Goal: Task Accomplishment & Management: Manage account settings

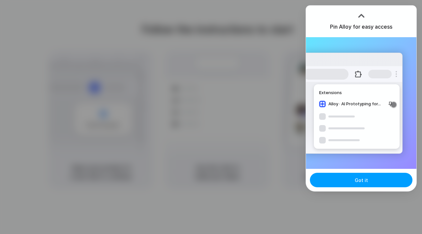
click at [364, 181] on span "Got it" at bounding box center [361, 180] width 13 height 7
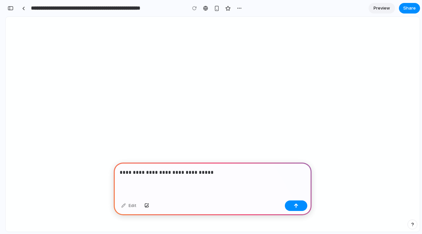
click at [192, 169] on p "**********" at bounding box center [213, 173] width 186 height 8
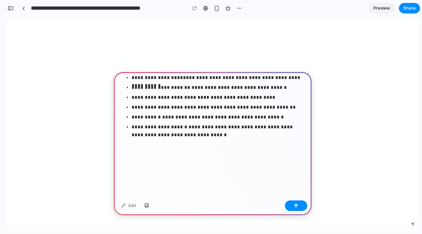
scroll to position [1434, 0]
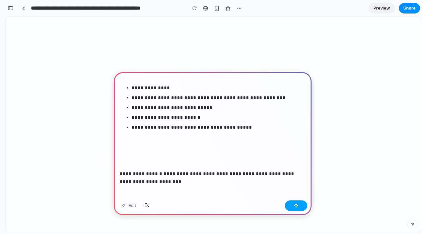
click at [298, 207] on div "button" at bounding box center [296, 206] width 5 height 5
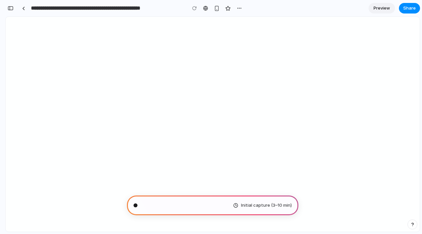
scroll to position [1171, 0]
type input "**********"
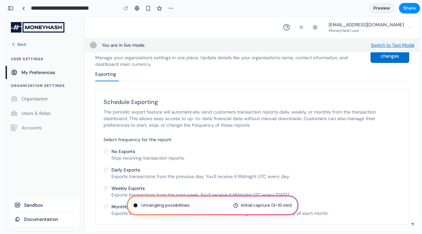
scroll to position [19, 0]
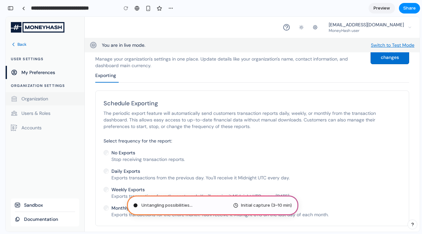
click at [30, 98] on span "Organization" at bounding box center [34, 99] width 27 height 7
click at [39, 114] on span "Users & Roles" at bounding box center [35, 113] width 29 height 7
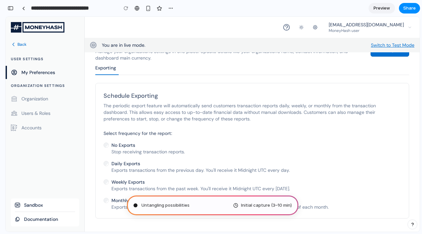
scroll to position [0, 0]
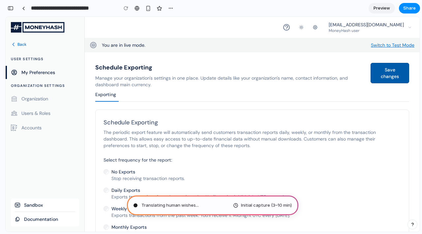
click at [390, 72] on button "Save changes" at bounding box center [390, 73] width 39 height 20
click at [43, 97] on span "Organization" at bounding box center [34, 99] width 27 height 7
click at [39, 116] on span "Users & Roles" at bounding box center [35, 113] width 29 height 7
click at [39, 132] on link "Accounts" at bounding box center [46, 127] width 70 height 13
click at [35, 129] on span "Accounts" at bounding box center [31, 128] width 20 height 7
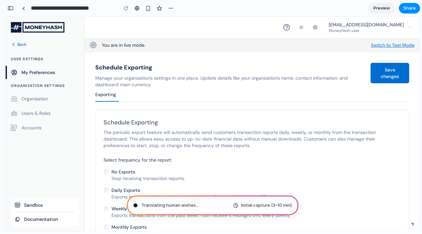
click at [39, 219] on span "Documentation" at bounding box center [41, 219] width 34 height 7
click at [22, 45] on span "Back" at bounding box center [21, 44] width 9 height 5
click at [44, 26] on icon at bounding box center [38, 27] width 54 height 11
click at [220, 203] on div "Consulting the digital oracle ... Initial capture (3–10 min)" at bounding box center [212, 206] width 171 height 20
click at [194, 203] on span "Consulting the digital oracle .." at bounding box center [171, 205] width 61 height 7
